Goal: Task Accomplishment & Management: Manage account settings

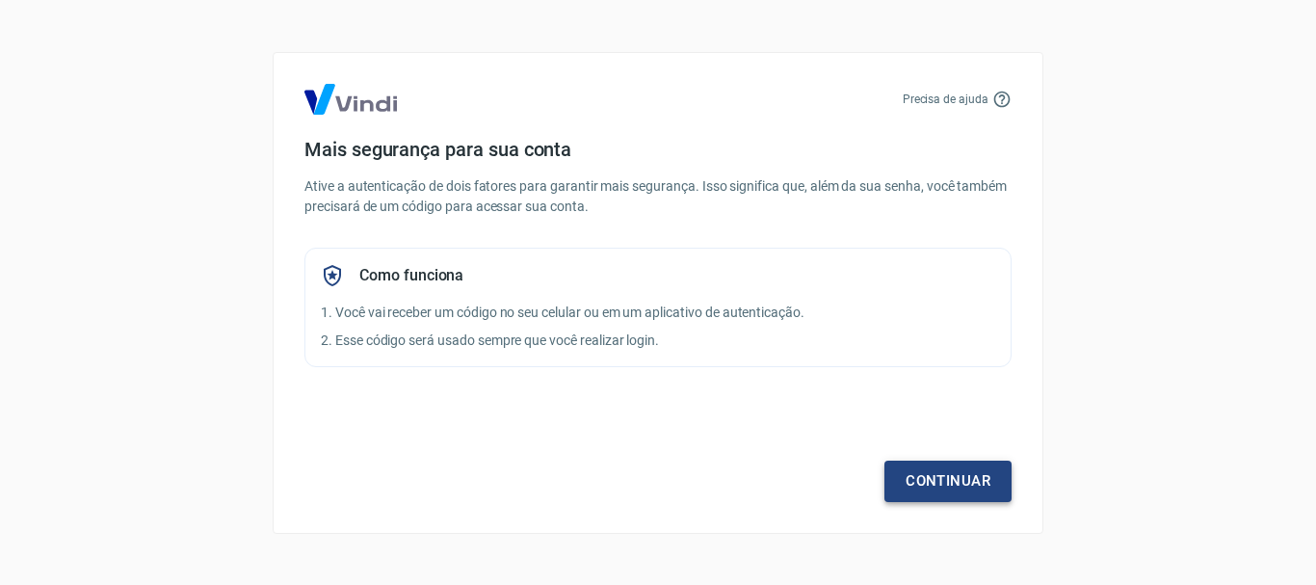
click at [917, 468] on link "Continuar" at bounding box center [947, 481] width 127 height 40
